Goal: Task Accomplishment & Management: Use online tool/utility

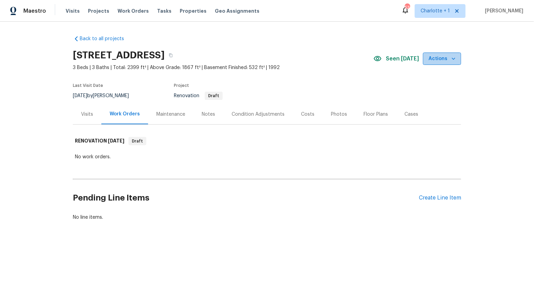
click at [445, 61] on span "Actions" at bounding box center [441, 59] width 27 height 9
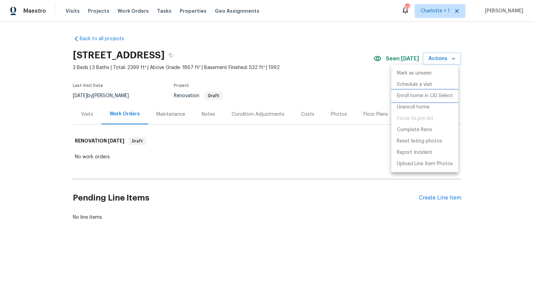
click at [426, 96] on p "Enroll home in OD Select" at bounding box center [425, 95] width 56 height 7
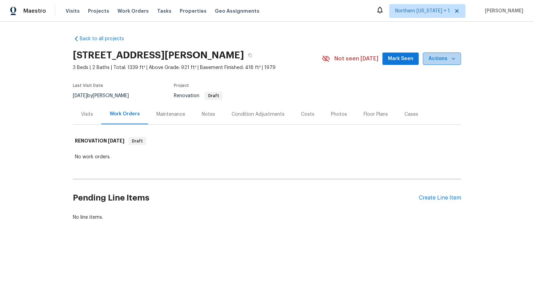
click at [454, 56] on icon "button" at bounding box center [453, 58] width 7 height 7
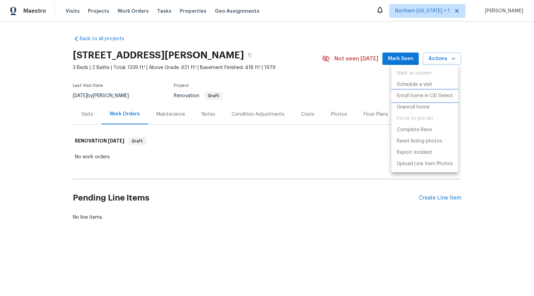
click at [416, 96] on p "Enroll home in OD Select" at bounding box center [425, 95] width 56 height 7
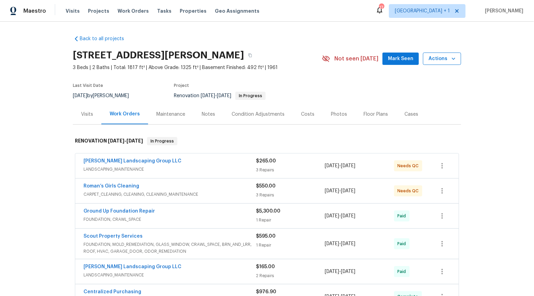
click at [450, 63] on button "Actions" at bounding box center [442, 59] width 38 height 13
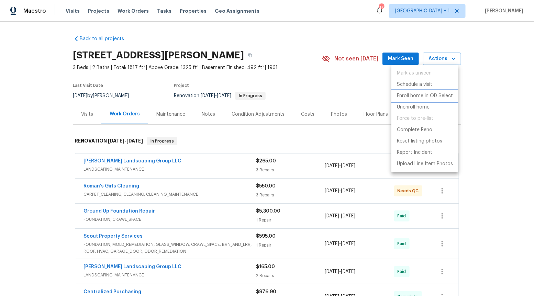
click at [435, 95] on p "Enroll home in OD Select" at bounding box center [425, 95] width 56 height 7
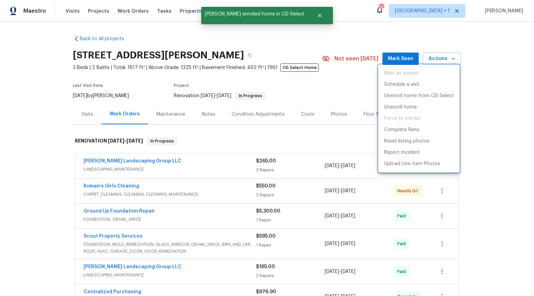
click at [384, 30] on div at bounding box center [267, 148] width 534 height 296
